Goal: Navigation & Orientation: Find specific page/section

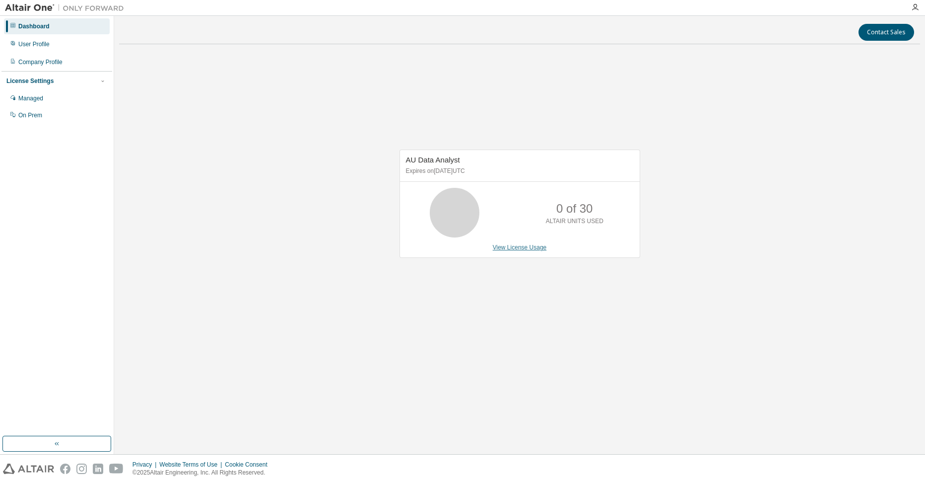
click at [535, 245] on link "View License Usage" at bounding box center [520, 247] width 54 height 7
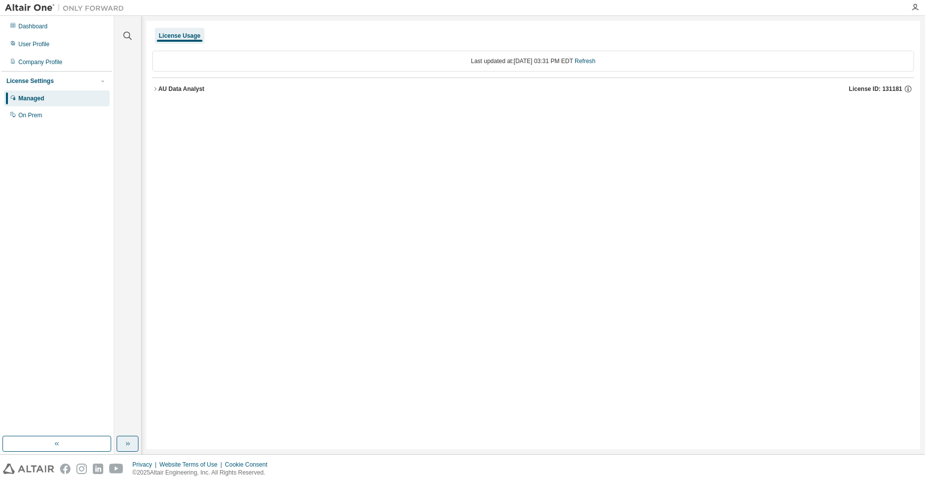
click at [134, 448] on button "button" at bounding box center [128, 443] width 22 height 16
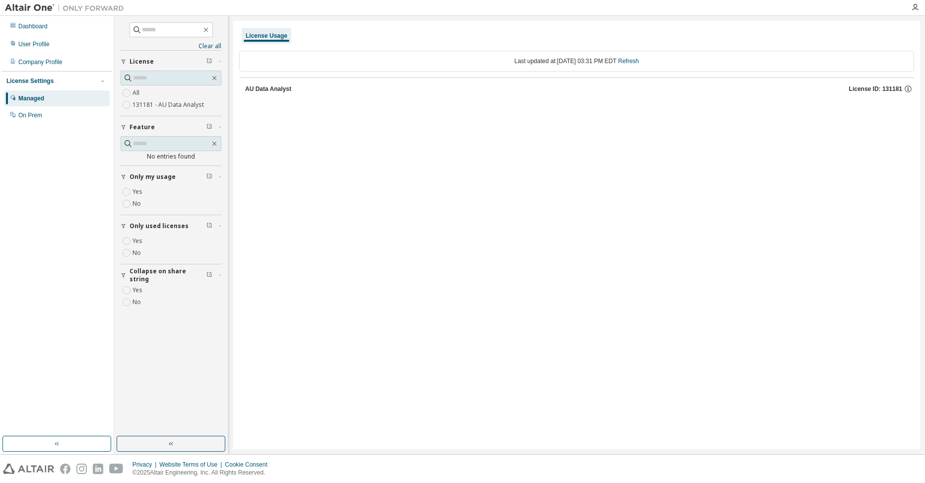
click at [276, 88] on div "AU Data Analyst" at bounding box center [268, 89] width 46 height 8
click at [340, 256] on div "License Usage Last updated at: Mon 2025-08-18 03:31 PM EDT Refresh AU Data Anal…" at bounding box center [576, 235] width 687 height 428
click at [209, 224] on icon "button" at bounding box center [210, 225] width 6 height 6
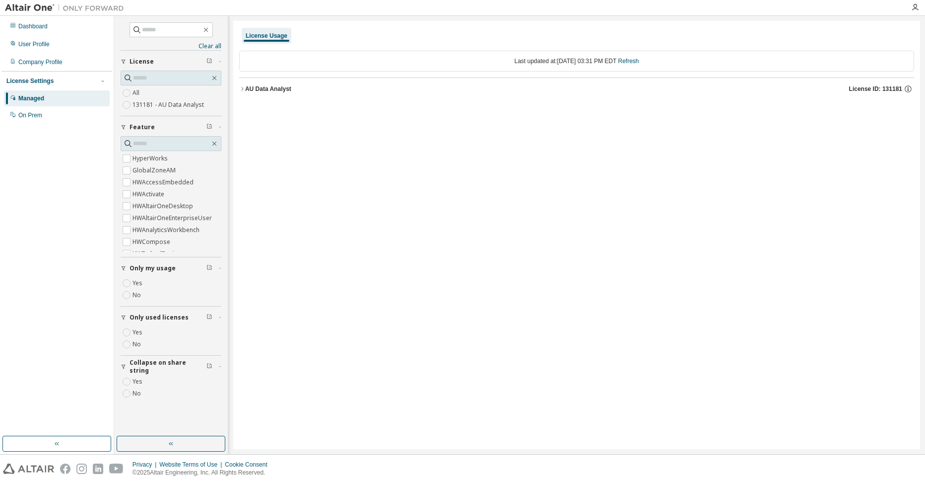
click at [246, 86] on div "AU Data Analyst" at bounding box center [268, 89] width 46 height 8
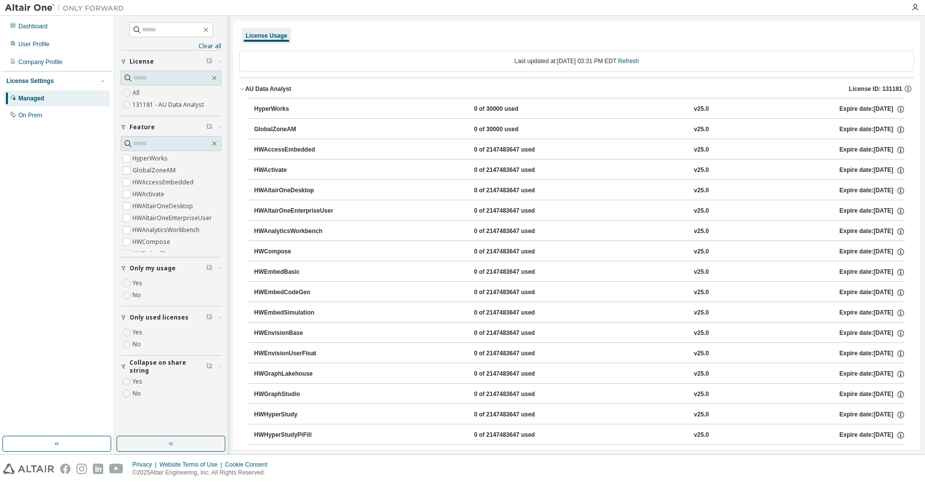
click at [246, 86] on div "AU Data Analyst" at bounding box center [268, 89] width 46 height 8
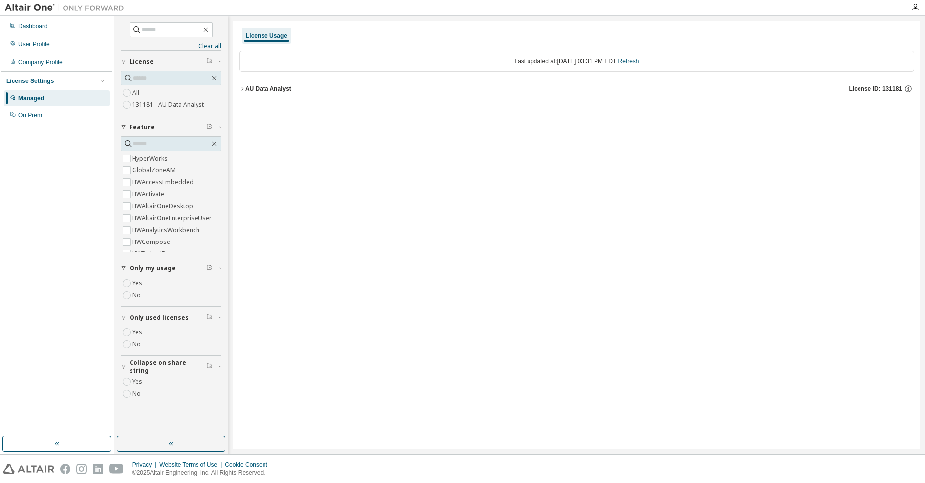
click at [126, 60] on icon "button" at bounding box center [124, 62] width 6 height 6
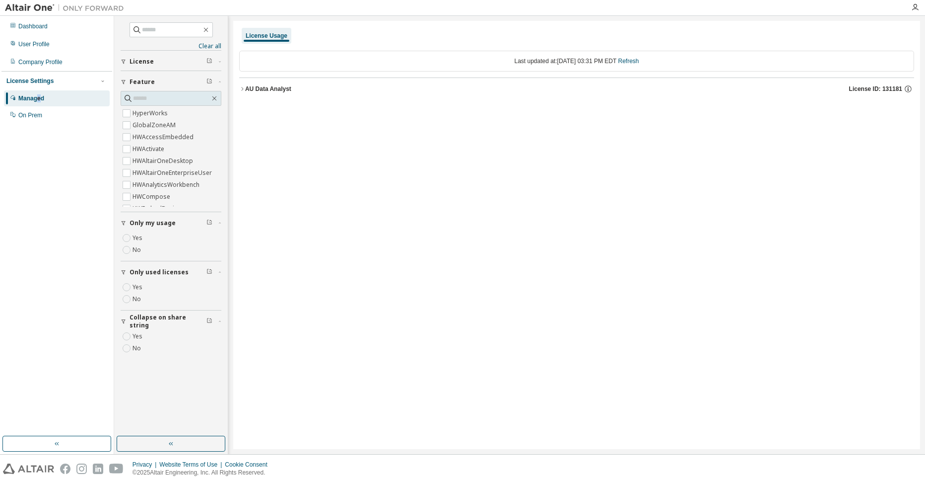
click at [39, 97] on div "Managed" at bounding box center [31, 98] width 26 height 8
drag, startPoint x: 39, startPoint y: 97, endPoint x: 28, endPoint y: 67, distance: 32.2
click at [28, 67] on div "Company Profile" at bounding box center [57, 62] width 106 height 16
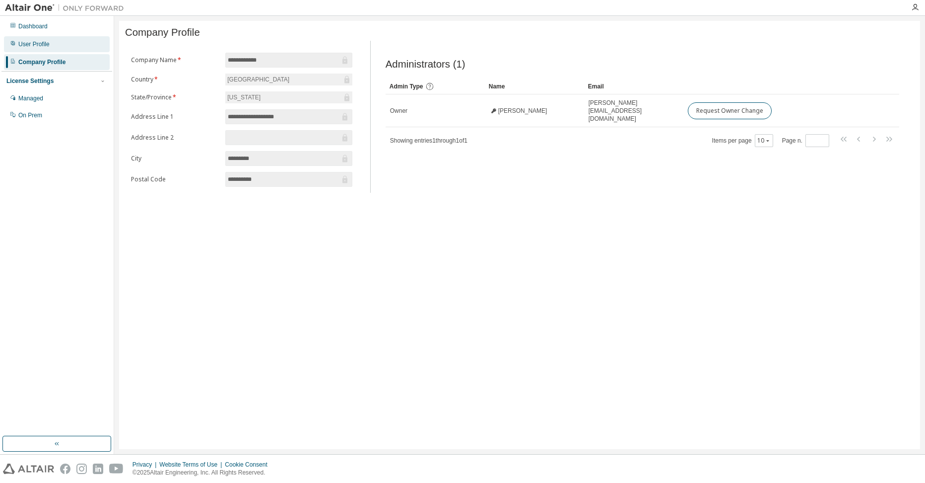
click at [47, 43] on div "User Profile" at bounding box center [33, 44] width 31 height 8
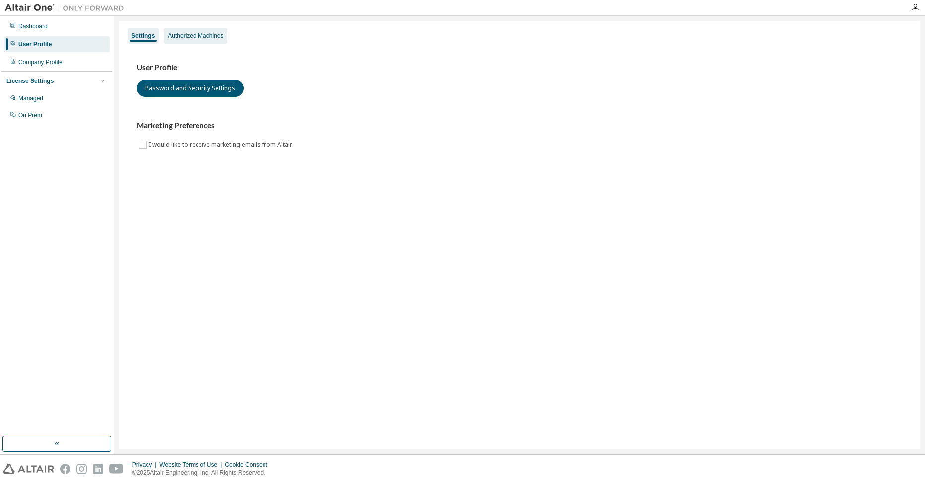
click at [173, 38] on div "Authorized Machines" at bounding box center [196, 36] width 56 height 8
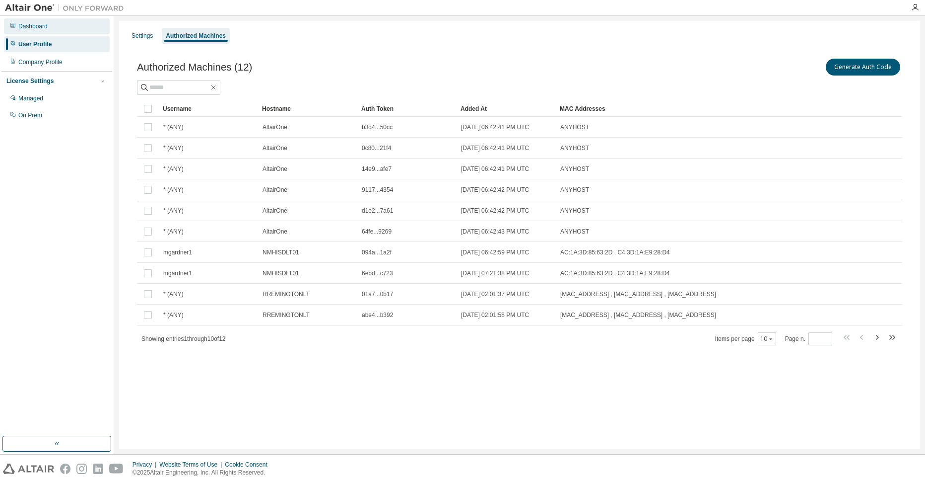
click at [45, 28] on div "Dashboard" at bounding box center [32, 26] width 29 height 8
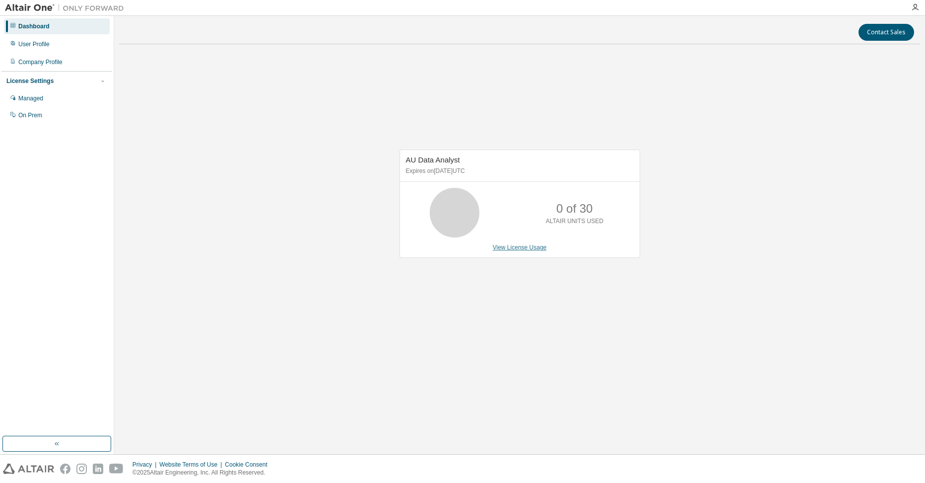
click at [519, 250] on link "View License Usage" at bounding box center [520, 247] width 54 height 7
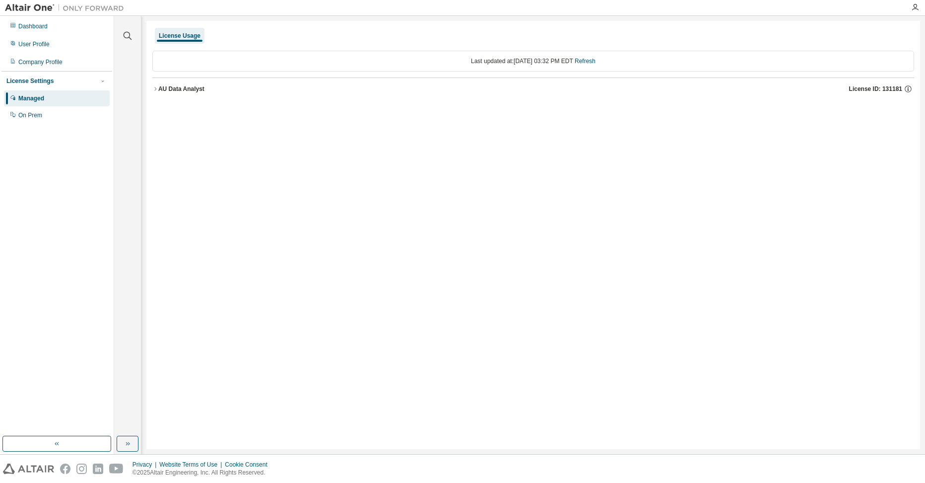
click at [484, 225] on div "License Usage Last updated at: Mon 2025-08-18 03:32 PM EDT Refresh AU Data Anal…" at bounding box center [533, 235] width 774 height 428
click at [36, 44] on div "User Profile" at bounding box center [33, 44] width 31 height 8
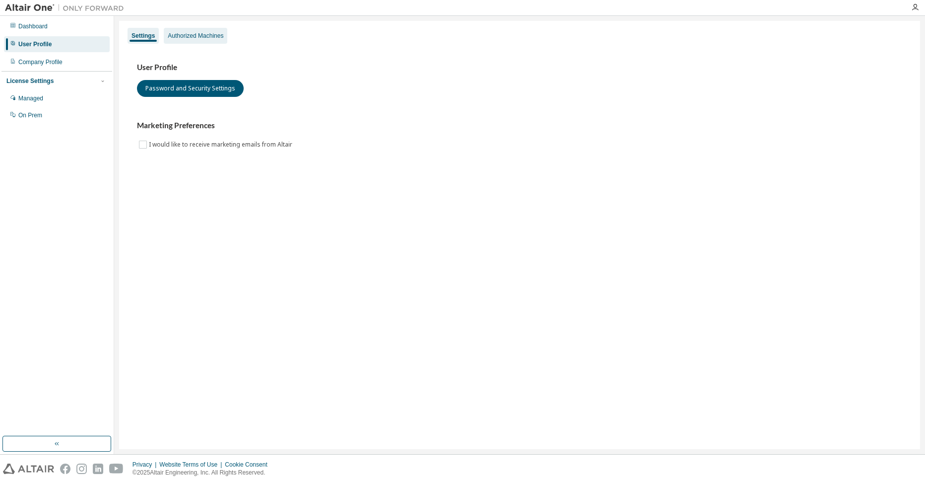
click at [195, 31] on div "Authorized Machines" at bounding box center [196, 36] width 64 height 16
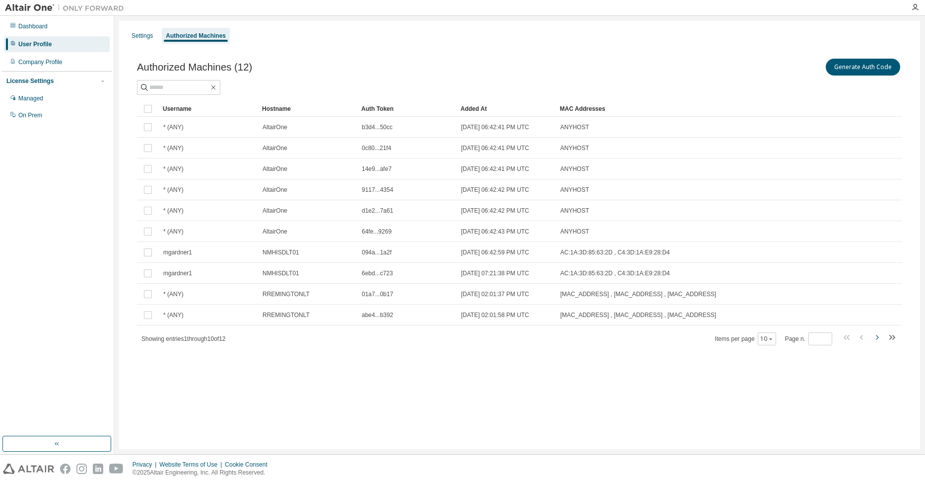
click at [876, 336] on icon "button" at bounding box center [877, 337] width 12 height 12
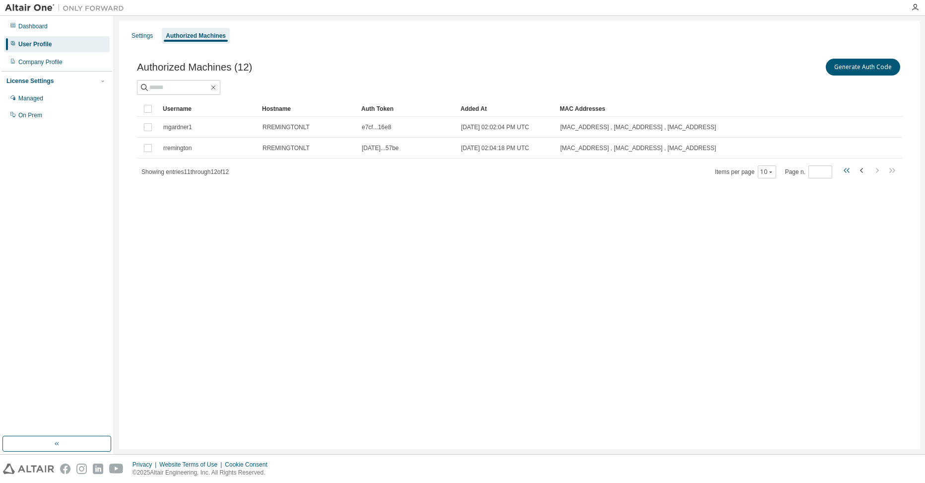
click at [847, 170] on icon "button" at bounding box center [848, 170] width 3 height 5
type input "*"
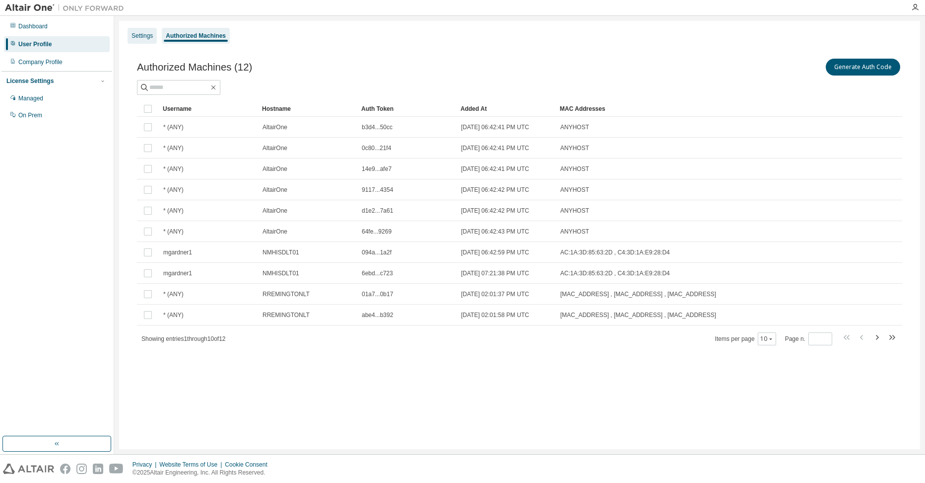
click at [151, 38] on div "Settings" at bounding box center [142, 36] width 21 height 8
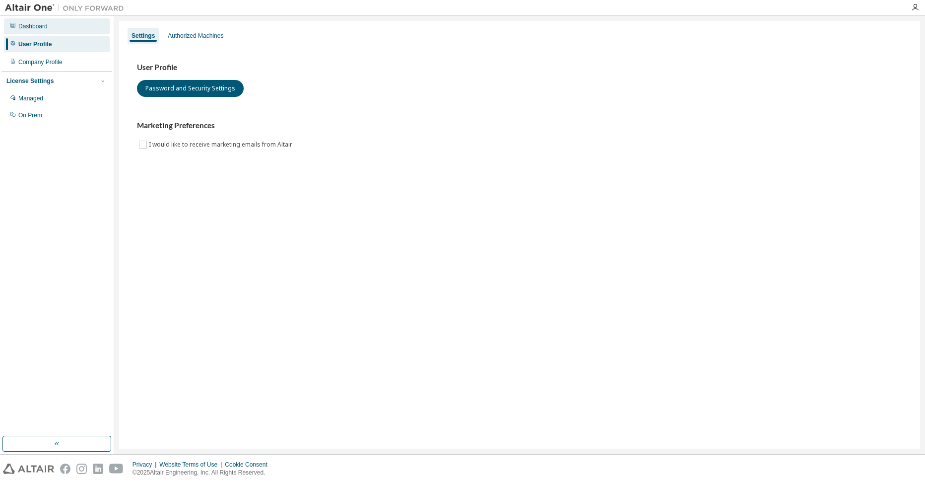
click at [47, 21] on div "Dashboard" at bounding box center [57, 26] width 106 height 16
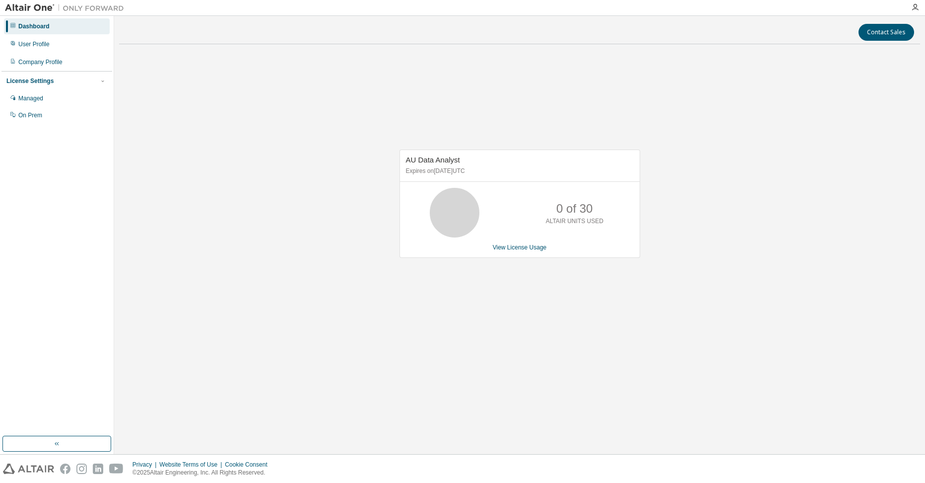
click at [499, 188] on div "0 of 30 ALTAIR UNITS USED" at bounding box center [520, 213] width 240 height 50
click at [523, 245] on link "View License Usage" at bounding box center [520, 247] width 54 height 7
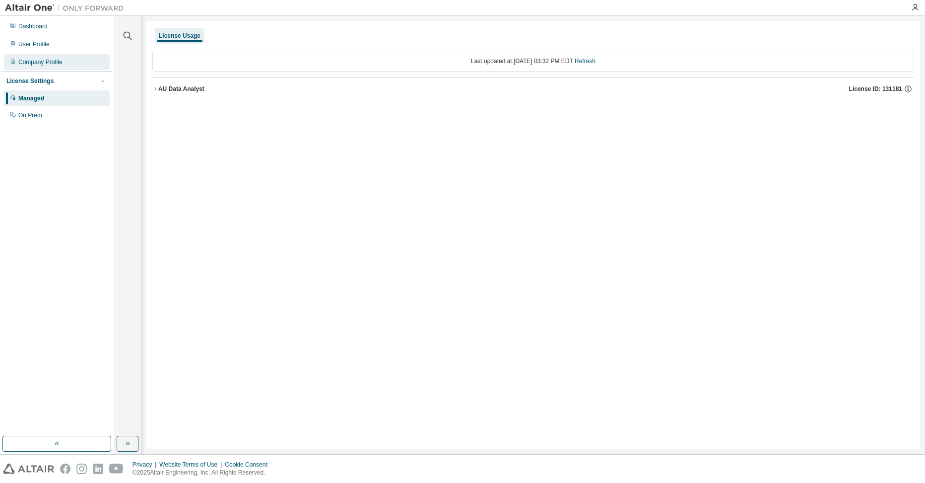
click at [41, 58] on div "Company Profile" at bounding box center [40, 62] width 44 height 8
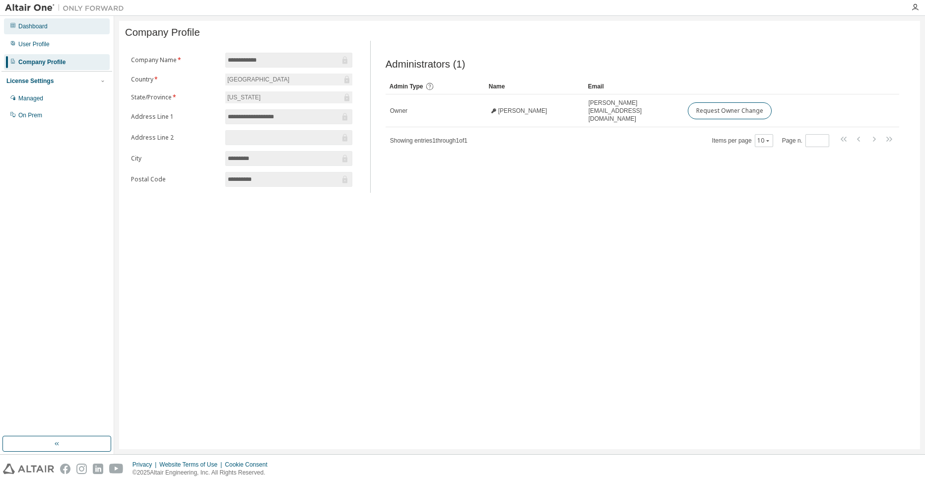
click at [45, 21] on div "Dashboard" at bounding box center [57, 26] width 106 height 16
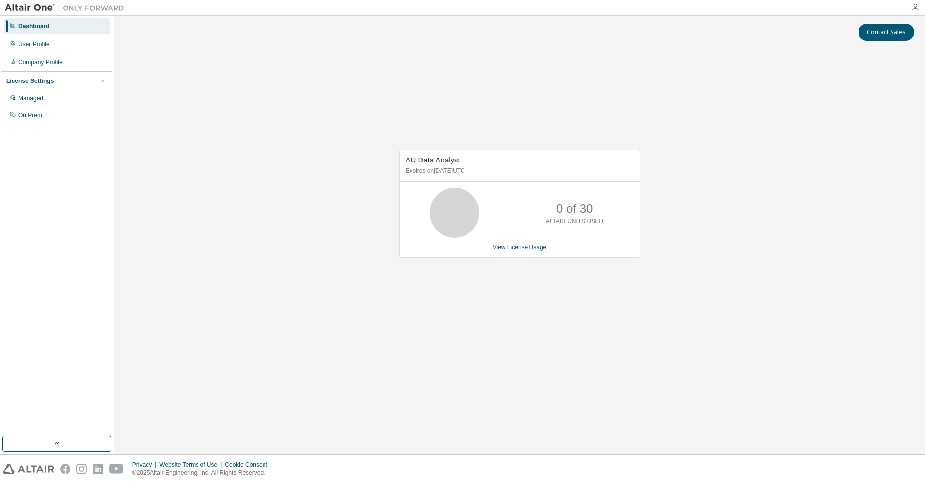
click at [917, 5] on icon "button" at bounding box center [916, 7] width 8 height 8
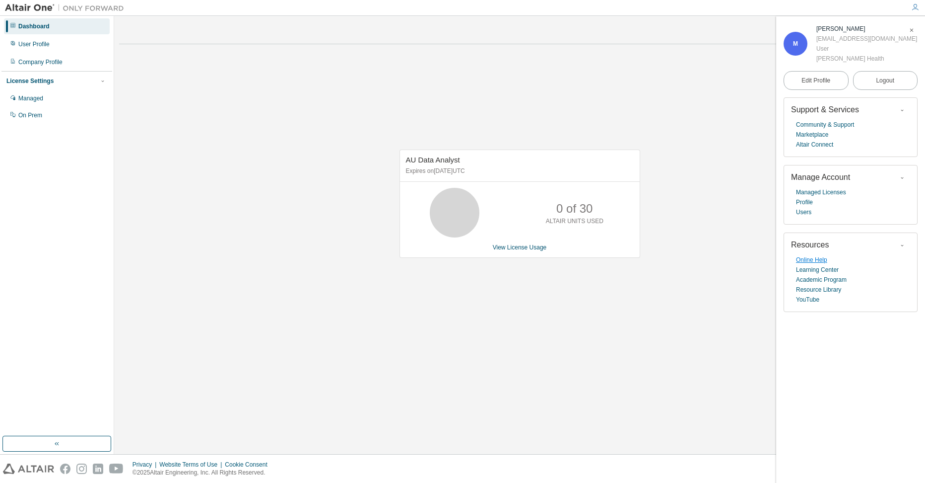
click at [812, 265] on link "Online Help" at bounding box center [811, 260] width 31 height 10
click at [529, 247] on link "View License Usage" at bounding box center [520, 247] width 54 height 7
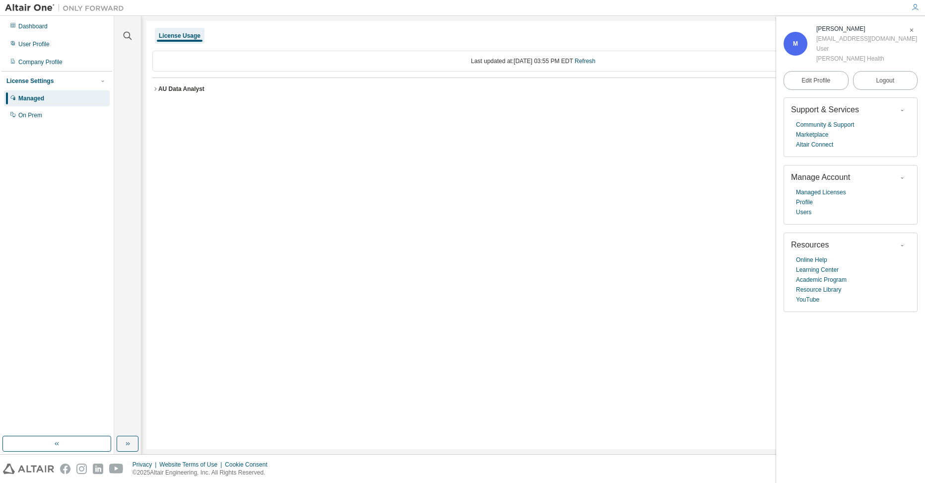
click at [155, 91] on icon "button" at bounding box center [155, 89] width 6 height 6
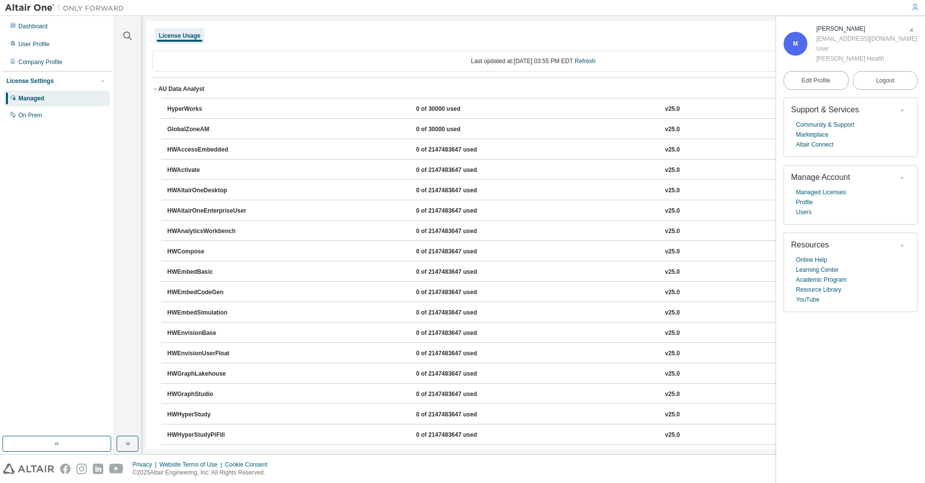
click at [153, 87] on icon "button" at bounding box center [155, 89] width 6 height 6
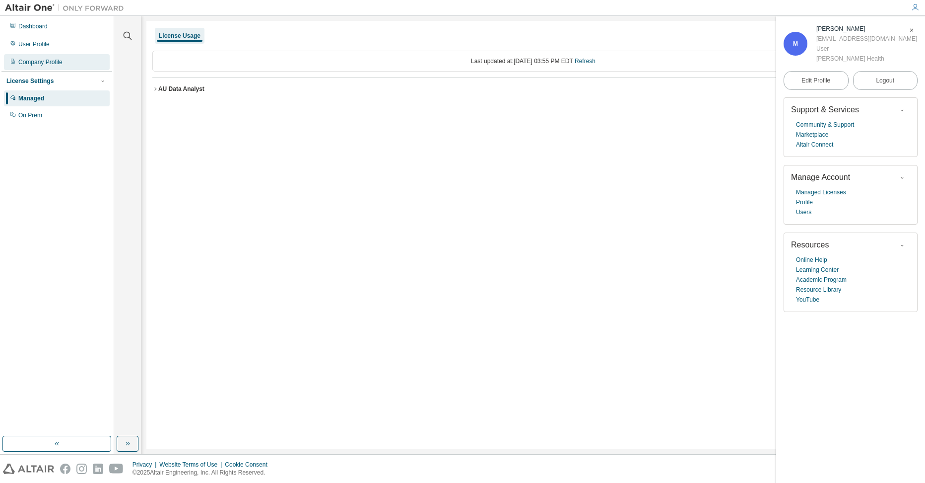
click at [46, 66] on div "Company Profile" at bounding box center [57, 62] width 106 height 16
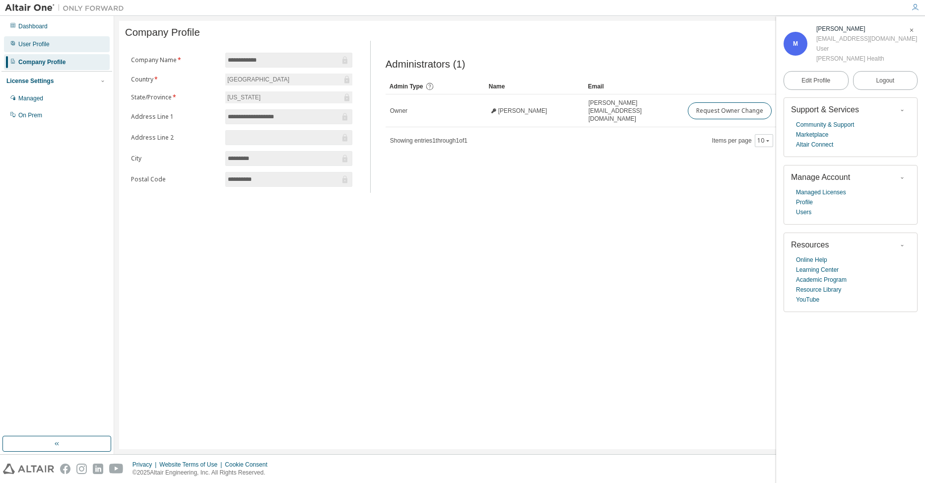
click at [29, 47] on div "User Profile" at bounding box center [33, 44] width 31 height 8
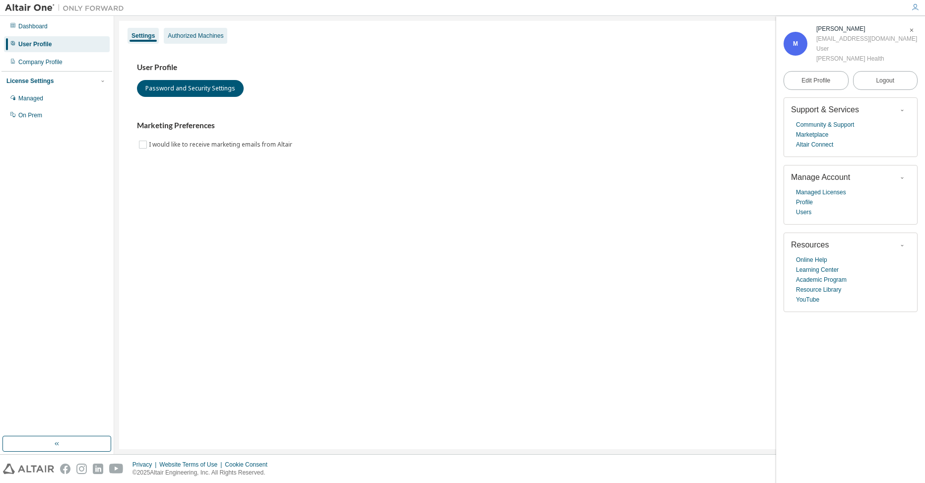
click at [216, 38] on div "Authorized Machines" at bounding box center [196, 36] width 56 height 8
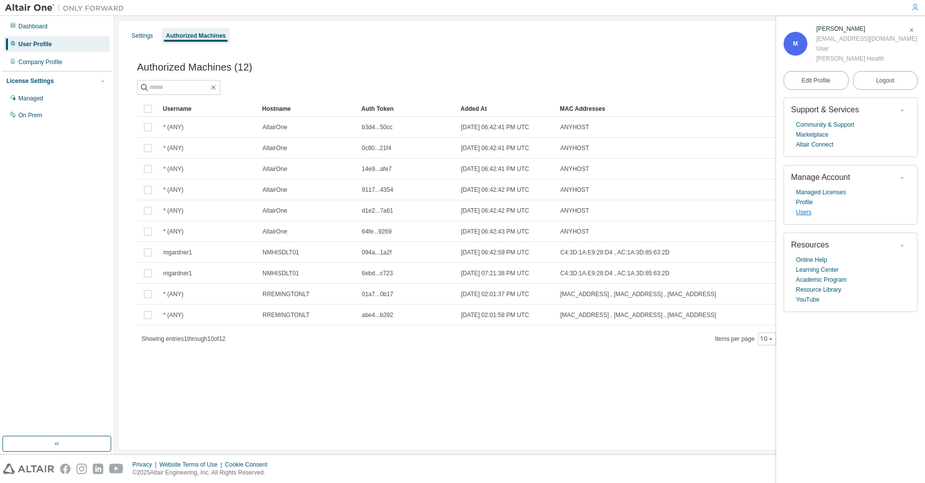
click at [799, 217] on link "Users" at bounding box center [803, 212] width 15 height 10
click at [39, 31] on div "Dashboard" at bounding box center [57, 26] width 106 height 16
